Goal: Information Seeking & Learning: Learn about a topic

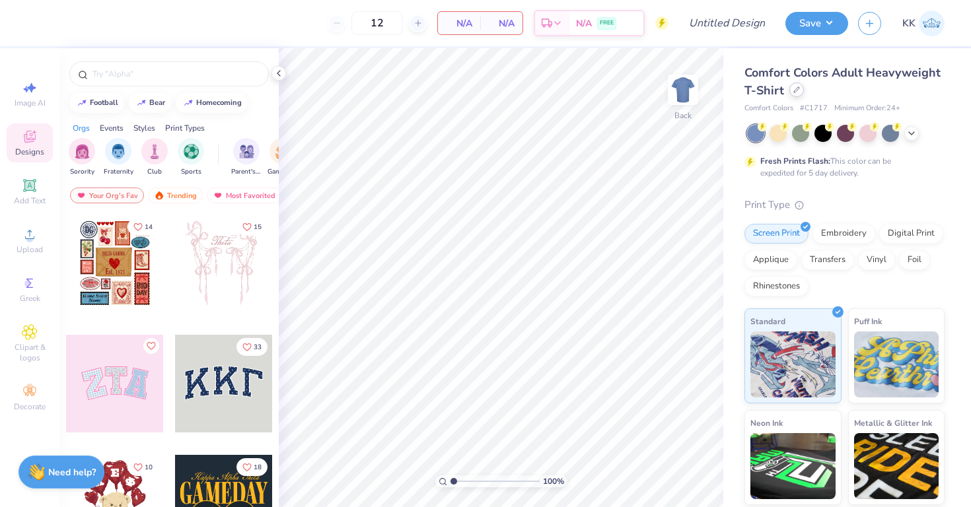
click at [798, 93] on div at bounding box center [797, 90] width 15 height 15
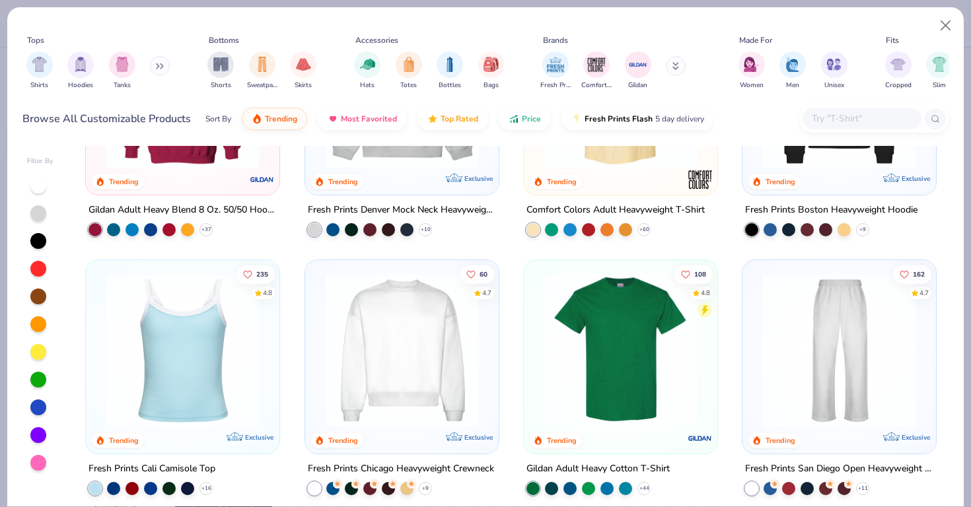
scroll to position [153, 0]
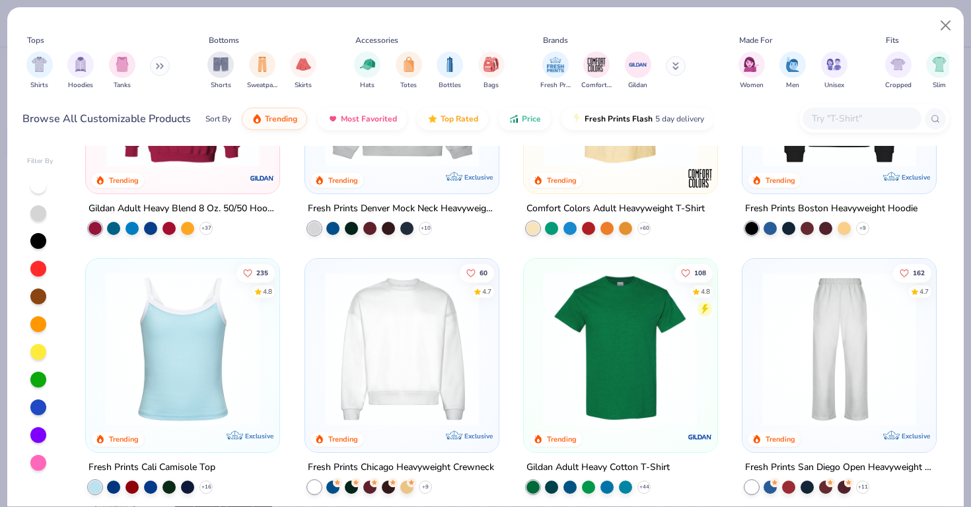
click at [385, 301] on img at bounding box center [402, 349] width 167 height 154
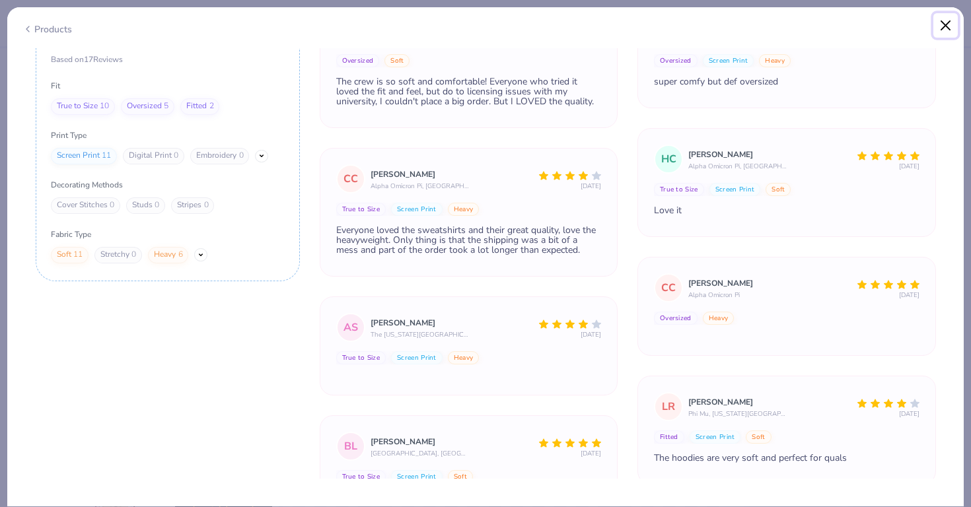
click at [946, 29] on button "Close" at bounding box center [946, 25] width 25 height 25
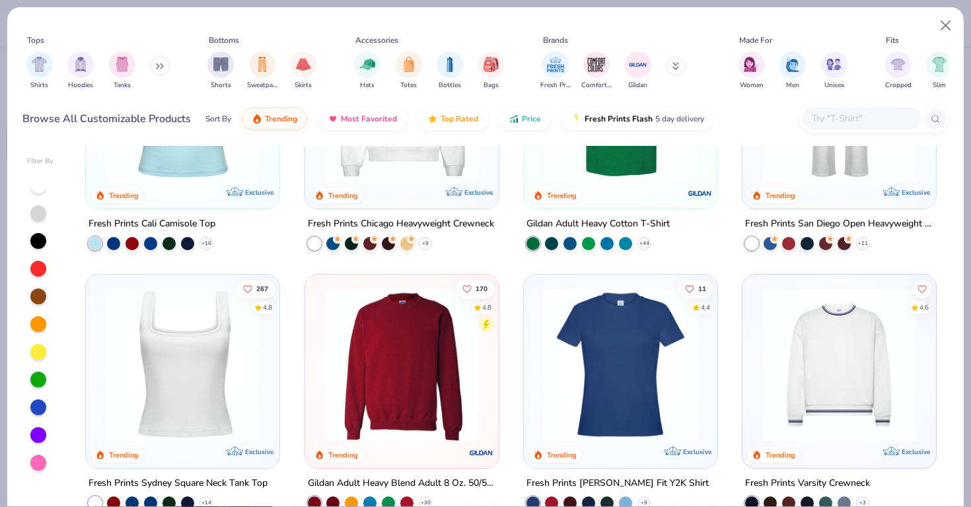
scroll to position [400, 0]
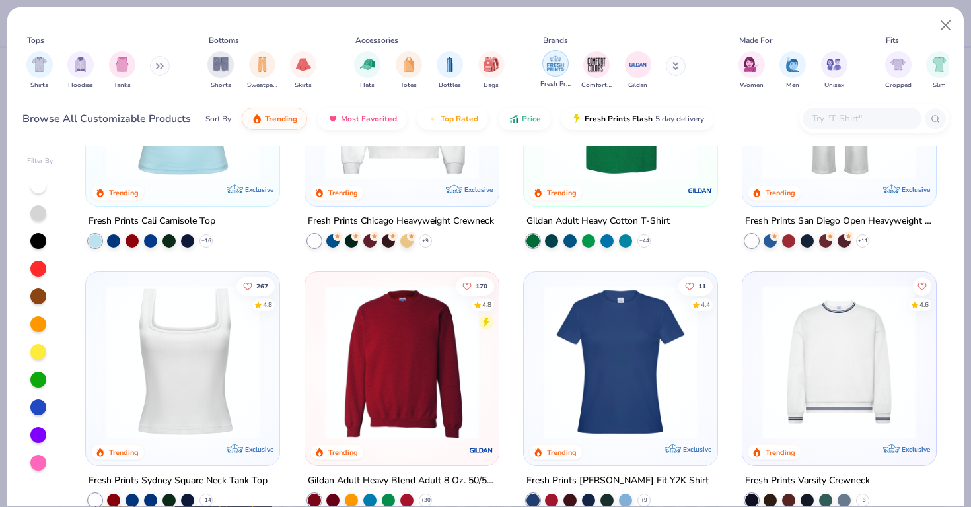
click at [559, 61] on img "filter for Fresh Prints" at bounding box center [556, 64] width 20 height 20
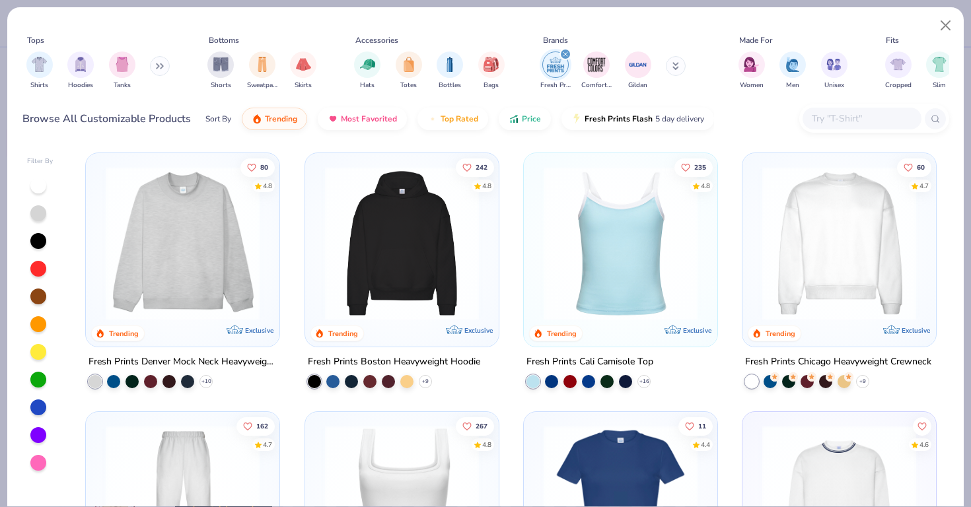
click at [365, 233] on img at bounding box center [402, 244] width 167 height 154
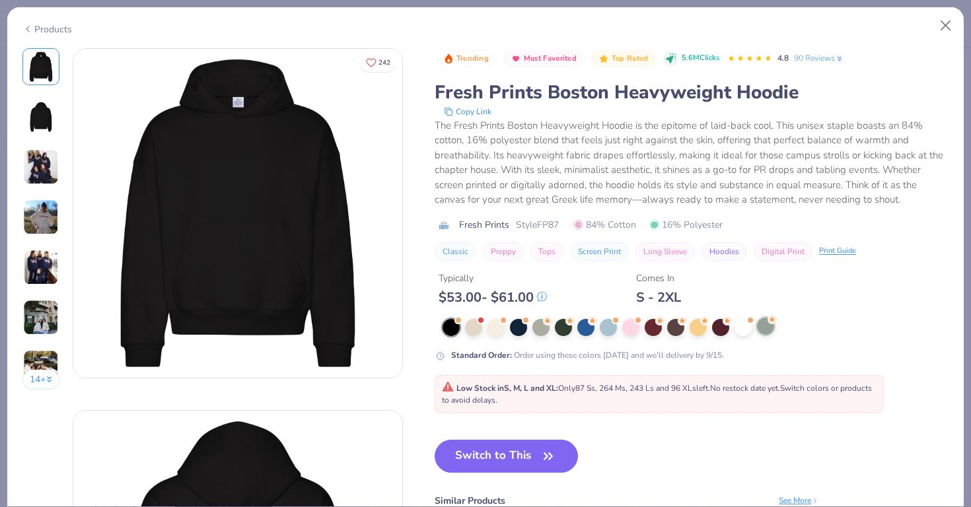
click at [763, 331] on div at bounding box center [765, 326] width 17 height 17
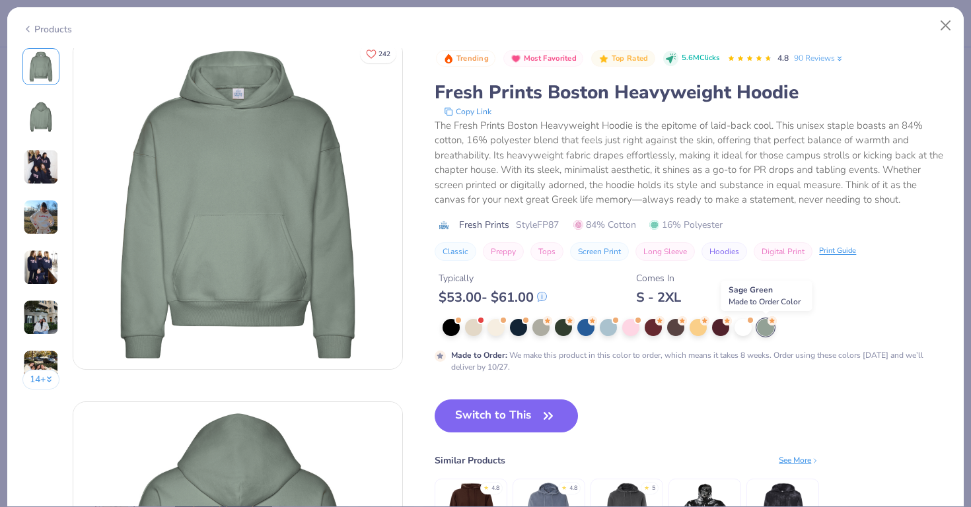
scroll to position [11, 0]
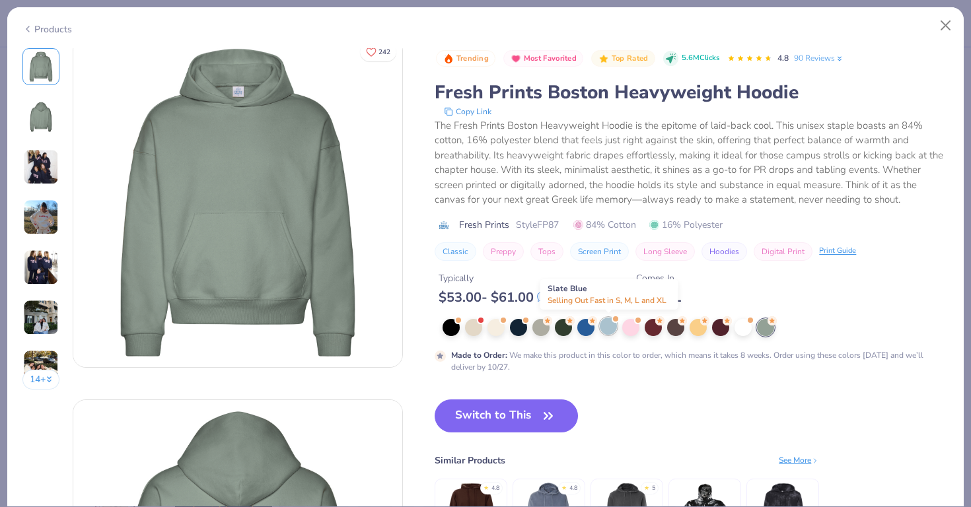
click at [602, 330] on div at bounding box center [608, 326] width 17 height 17
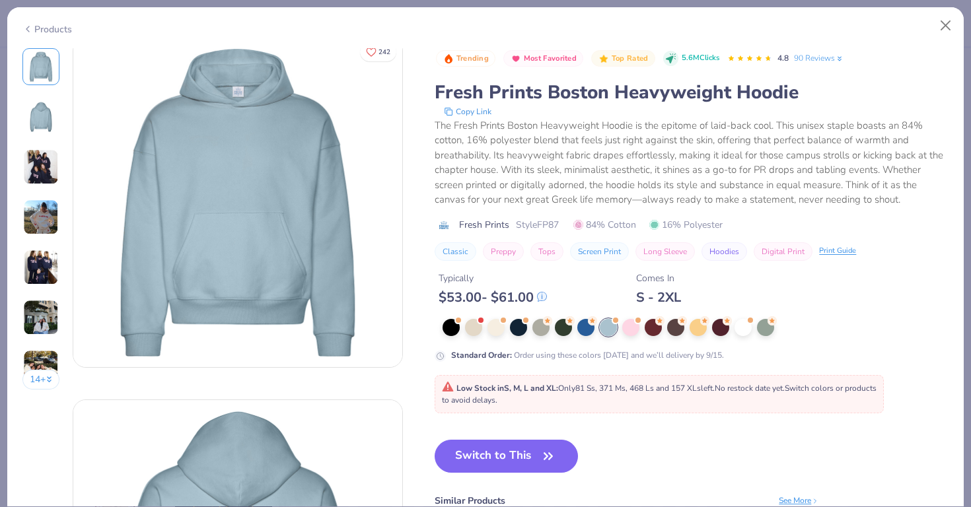
click at [548, 221] on span "Style FP87" at bounding box center [537, 225] width 43 height 14
copy span "FP87"
click at [943, 22] on button "Close" at bounding box center [946, 25] width 25 height 25
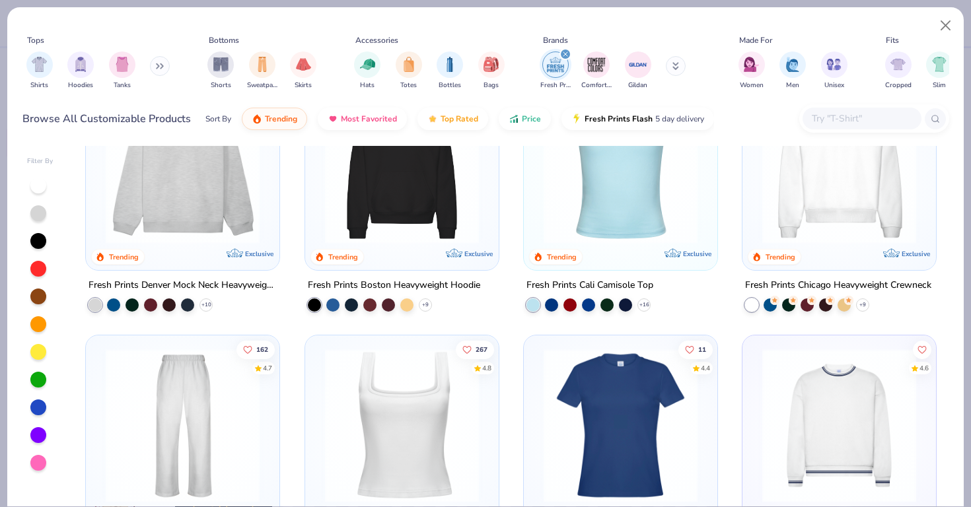
scroll to position [132, 0]
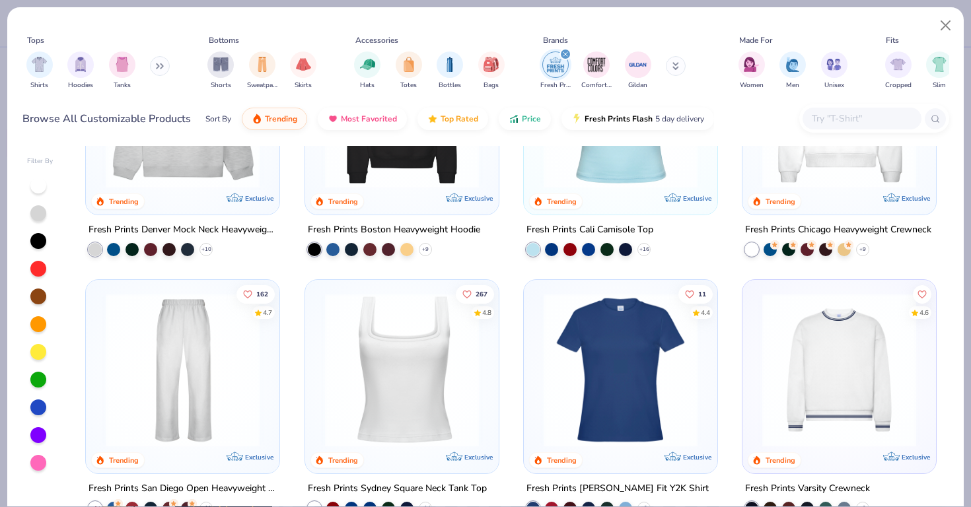
click at [219, 371] on img at bounding box center [182, 370] width 167 height 154
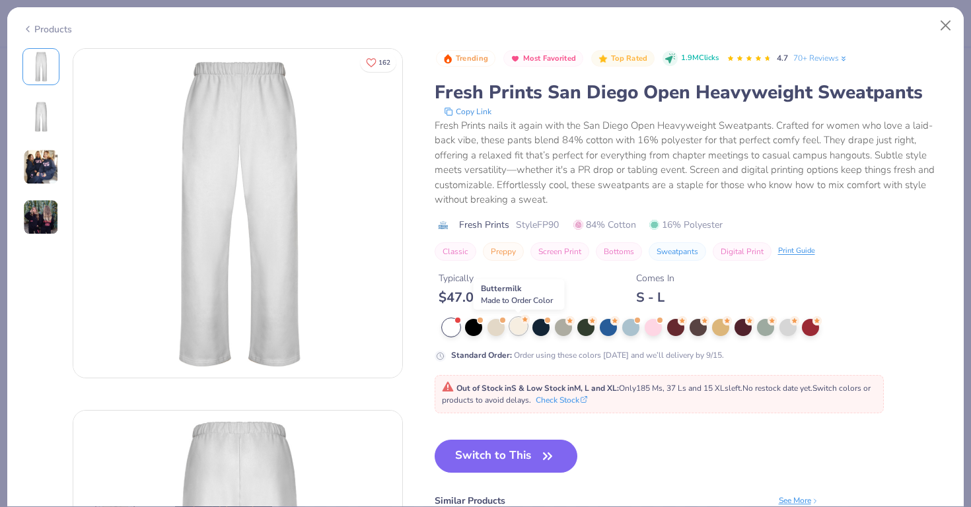
click at [518, 334] on div at bounding box center [518, 326] width 17 height 17
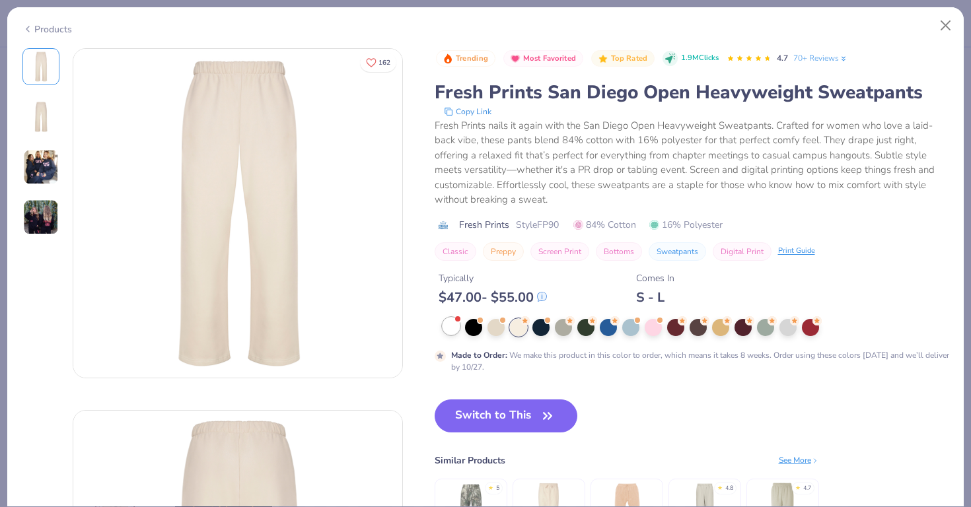
click at [458, 320] on div at bounding box center [457, 319] width 5 height 5
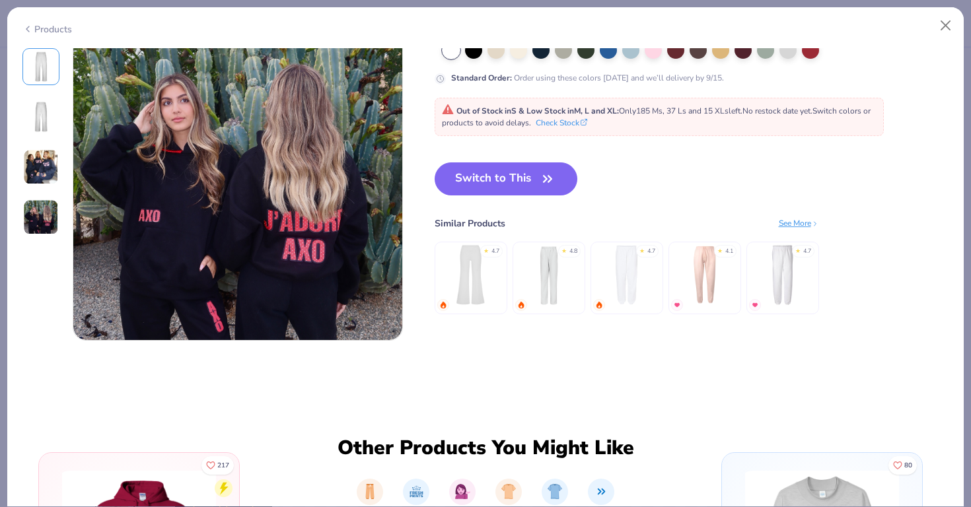
scroll to position [1141, 0]
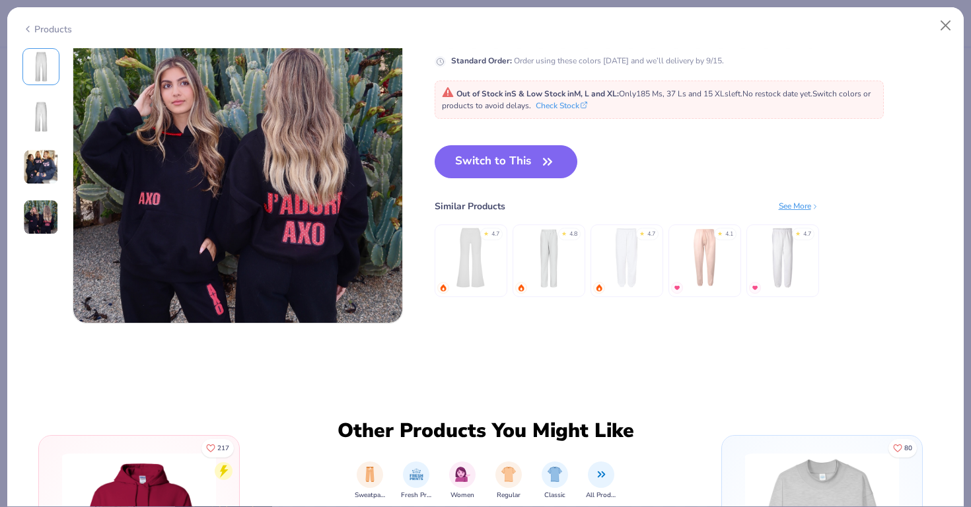
click at [786, 263] on img at bounding box center [782, 258] width 63 height 63
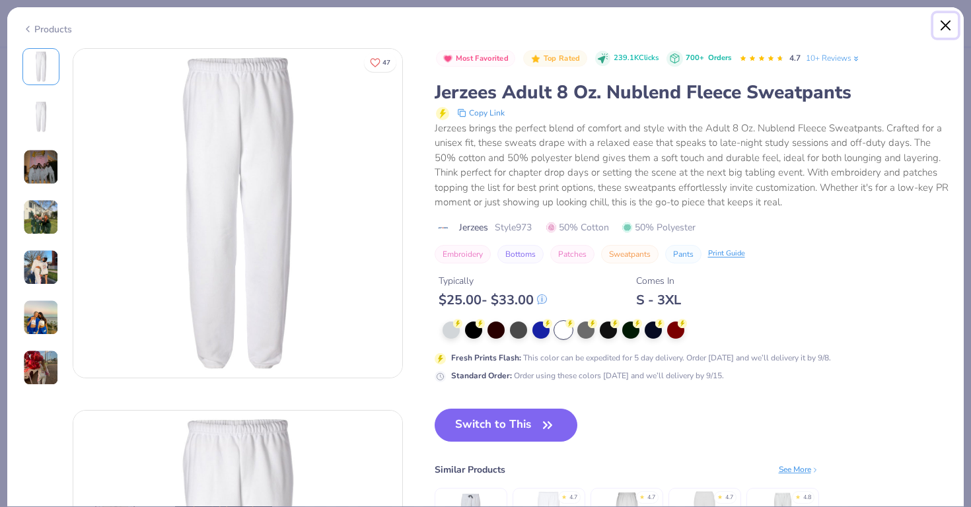
click at [946, 22] on button "Close" at bounding box center [946, 25] width 25 height 25
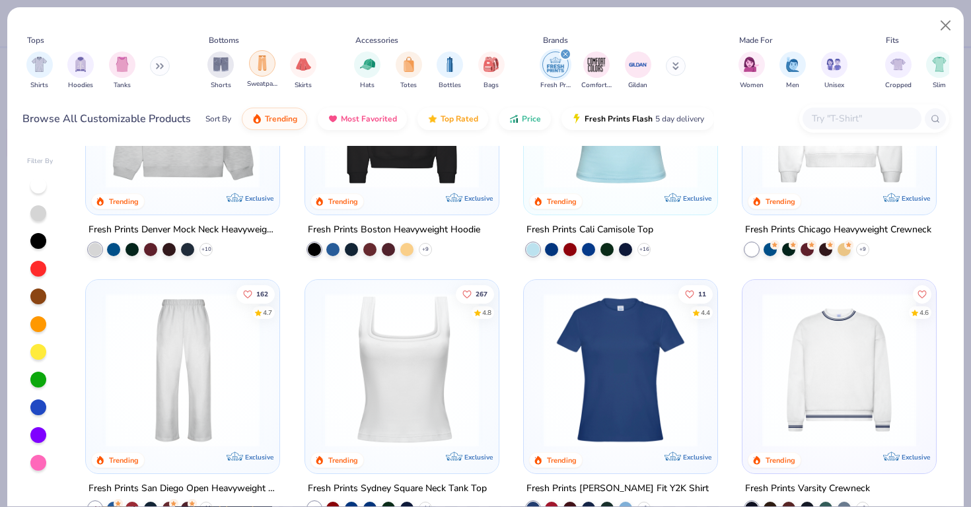
click at [254, 68] on div "filter for Sweatpants" at bounding box center [262, 63] width 26 height 26
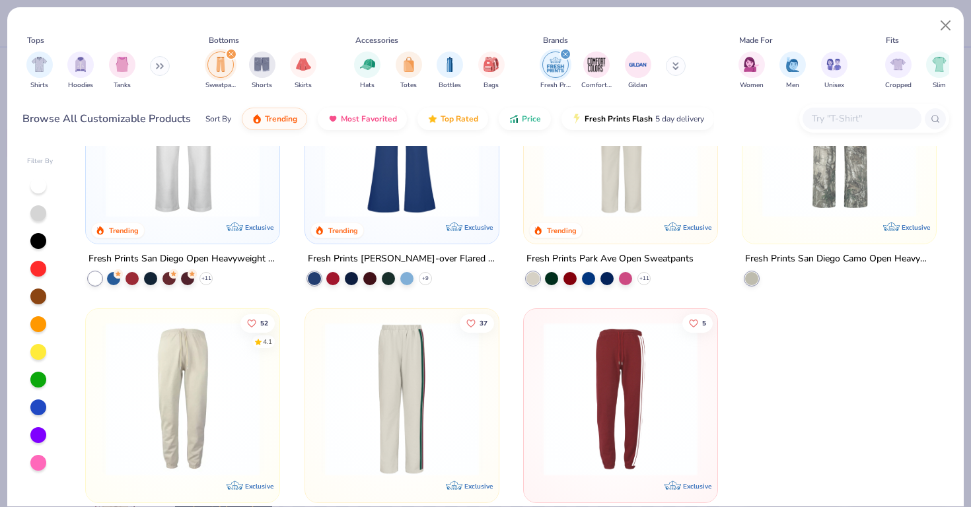
scroll to position [123, 0]
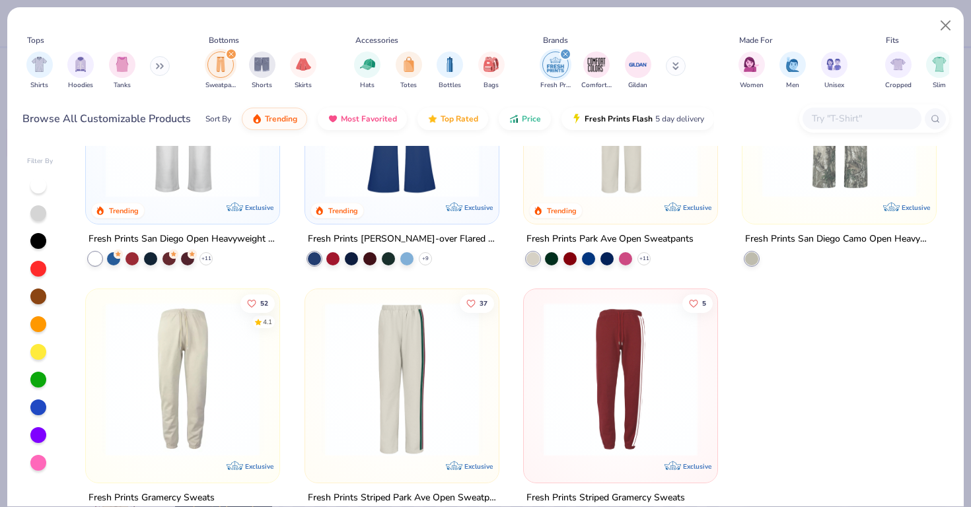
click at [610, 154] on img at bounding box center [620, 121] width 167 height 154
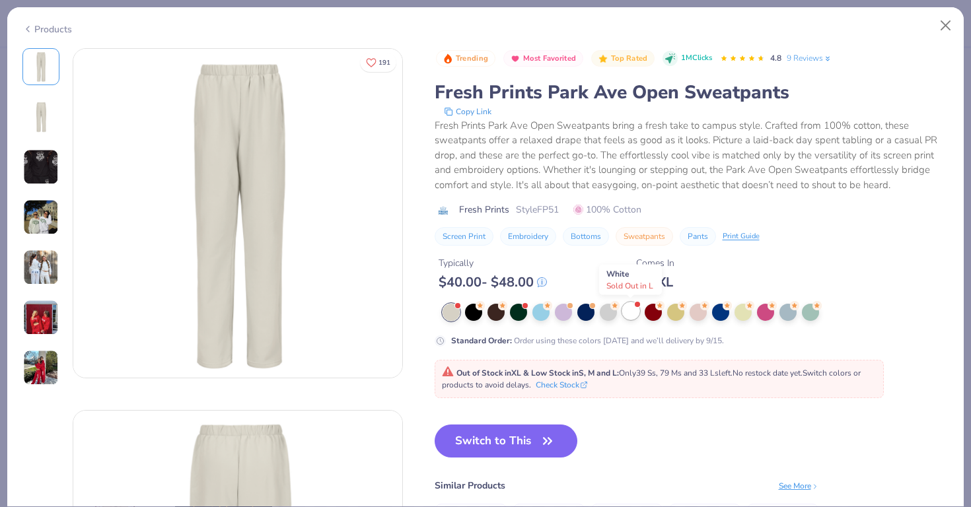
click at [630, 317] on div at bounding box center [630, 311] width 17 height 17
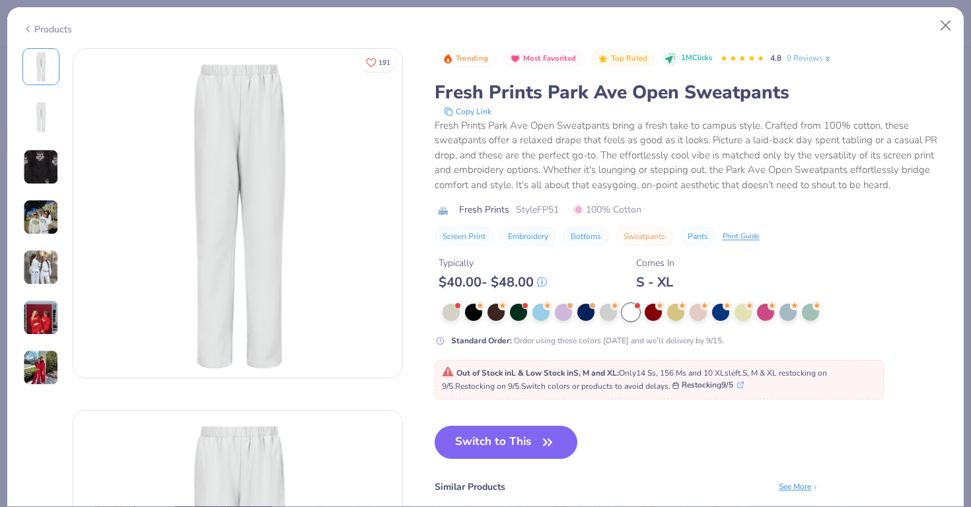
click at [32, 211] on img at bounding box center [41, 218] width 36 height 36
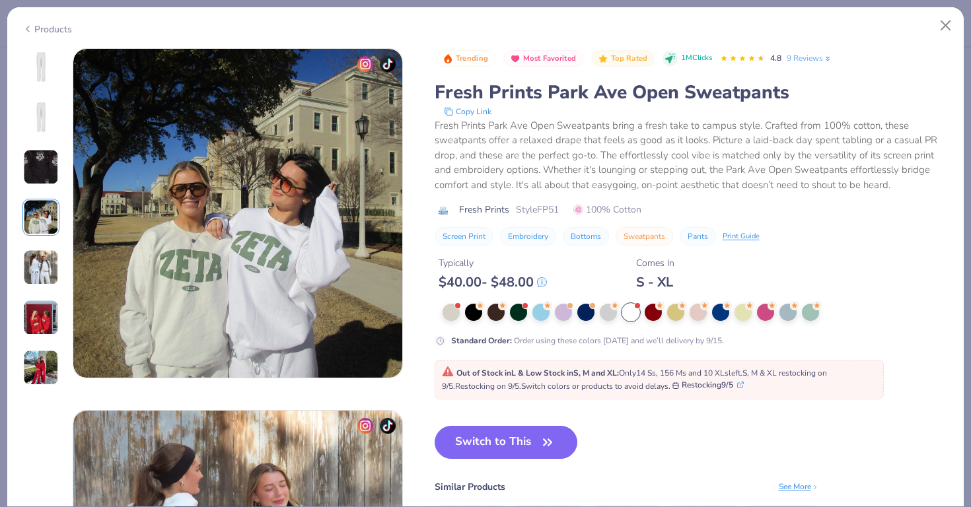
click at [36, 268] on img at bounding box center [41, 268] width 36 height 36
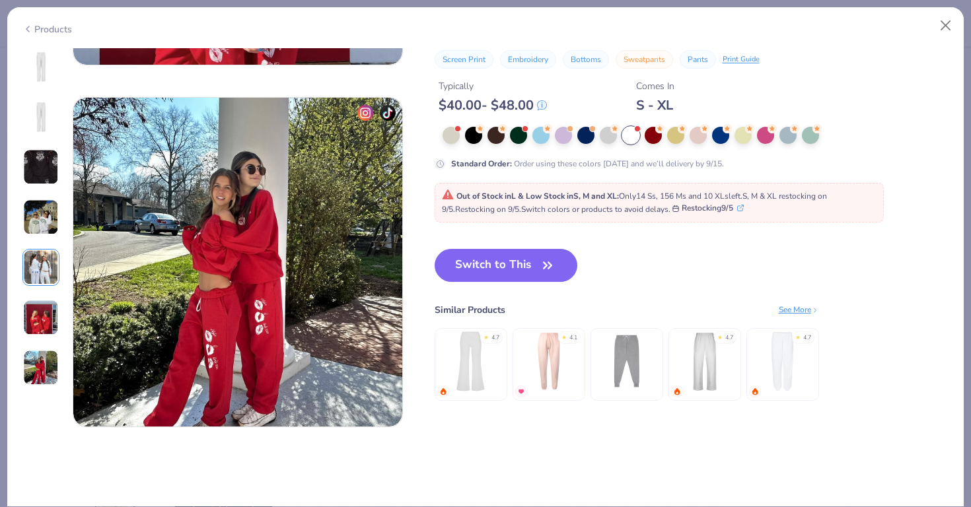
scroll to position [2123, 0]
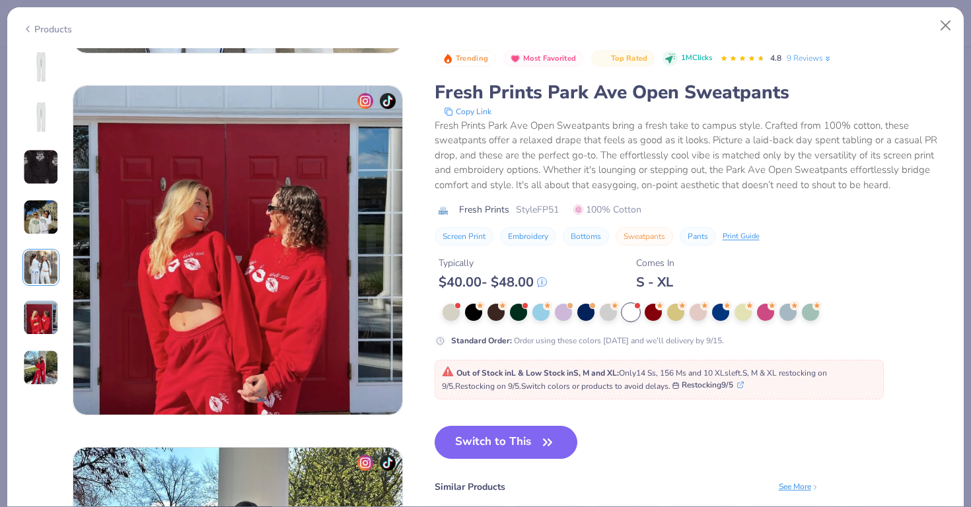
click at [47, 153] on img at bounding box center [41, 167] width 36 height 36
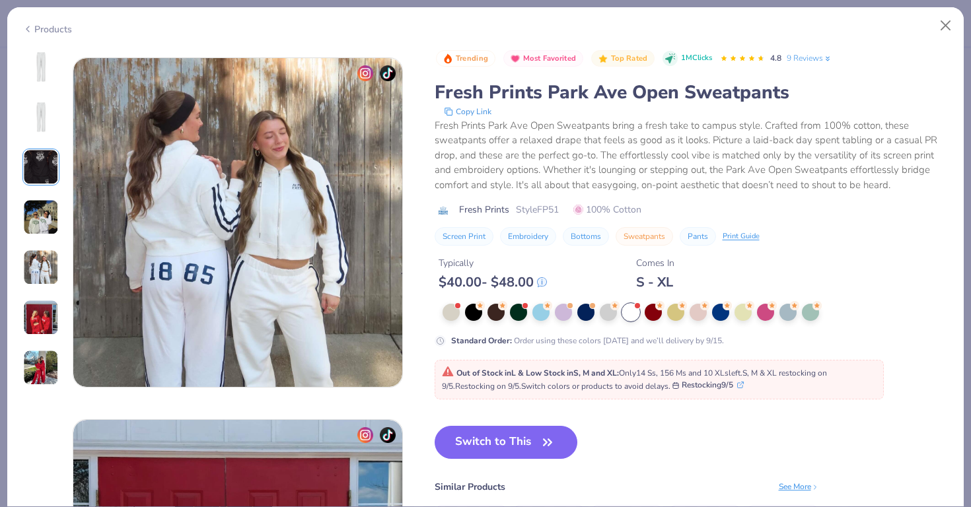
scroll to position [1402, 0]
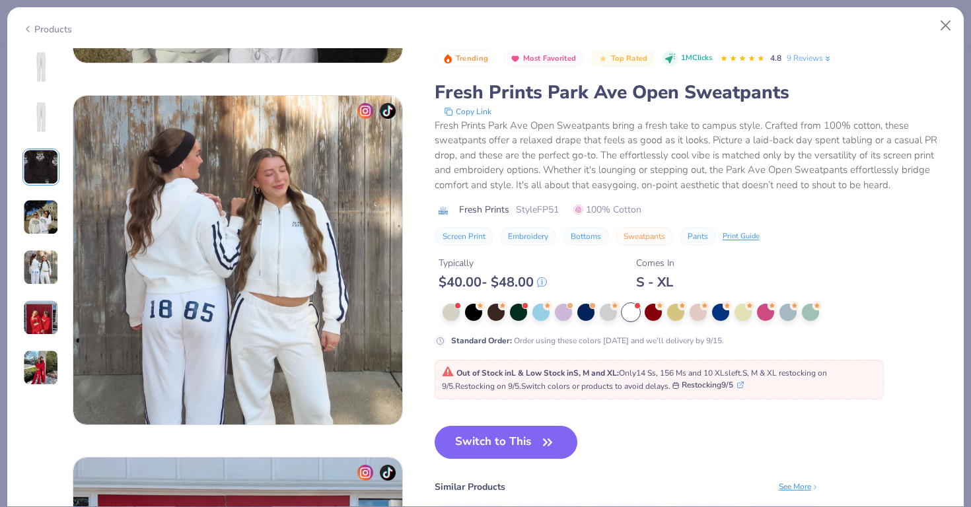
click at [546, 208] on span "Style FP51" at bounding box center [537, 210] width 43 height 14
copy span "FP51"
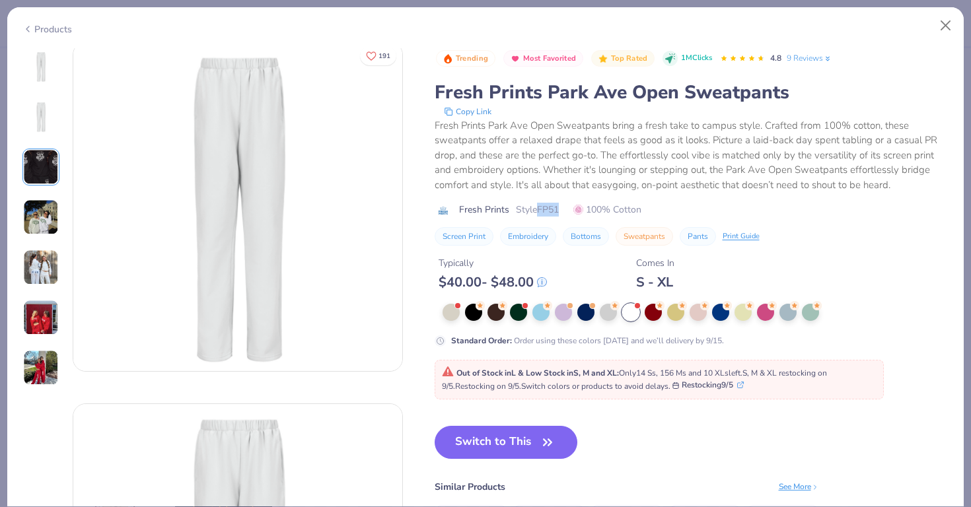
scroll to position [0, 0]
click at [943, 19] on button "Close" at bounding box center [946, 25] width 25 height 25
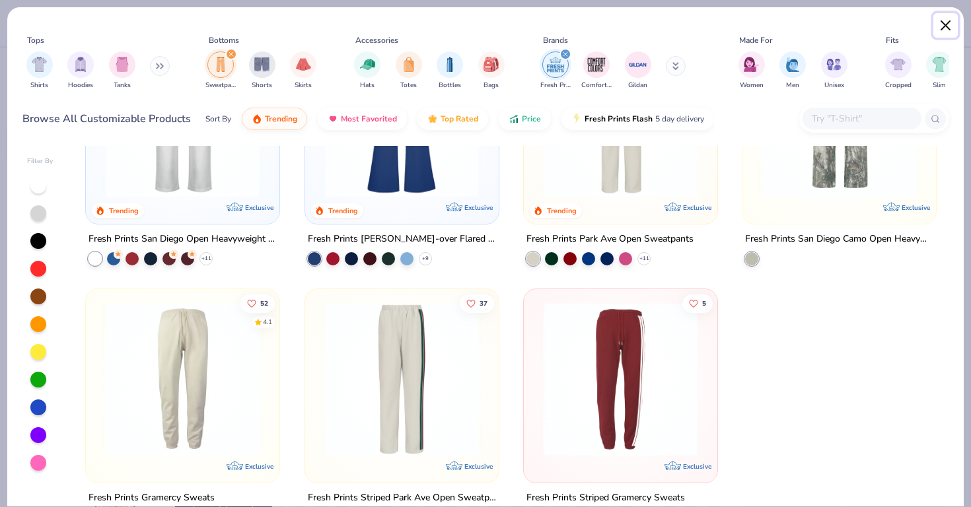
click at [942, 28] on button "Close" at bounding box center [946, 25] width 25 height 25
